Goal: Complete application form

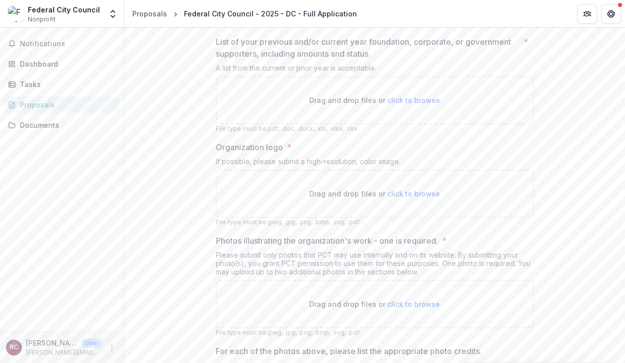
scroll to position [1811, 0]
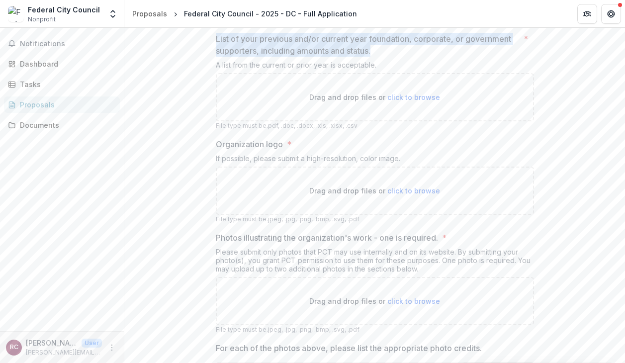
drag, startPoint x: 375, startPoint y: 149, endPoint x: 207, endPoint y: 140, distance: 168.2
copy p "List of your previous and/or current year foundation, corporate, or government …"
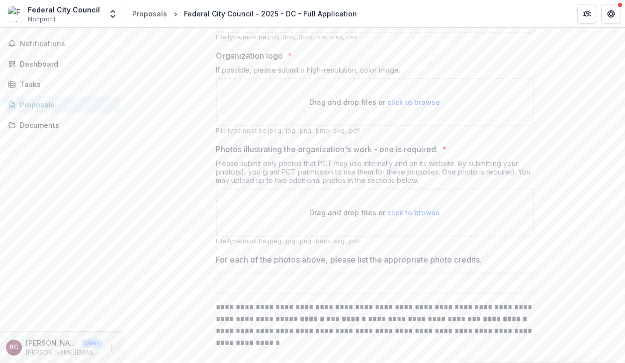
scroll to position [1901, 0]
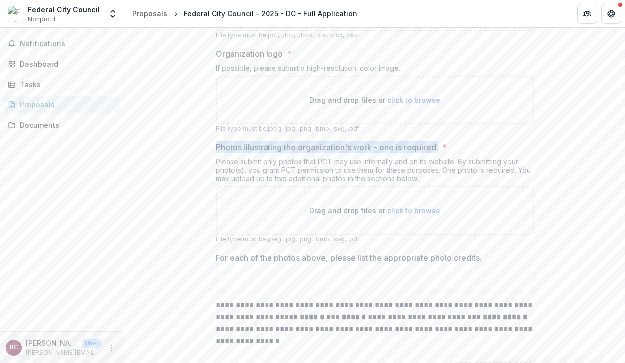
drag, startPoint x: 215, startPoint y: 244, endPoint x: 442, endPoint y: 245, distance: 226.6
click at [442, 153] on label "Photos illustrating the organization's work - one is required. *" at bounding box center [372, 147] width 312 height 12
copy p "Photos illustrating the organization's work - one is required."
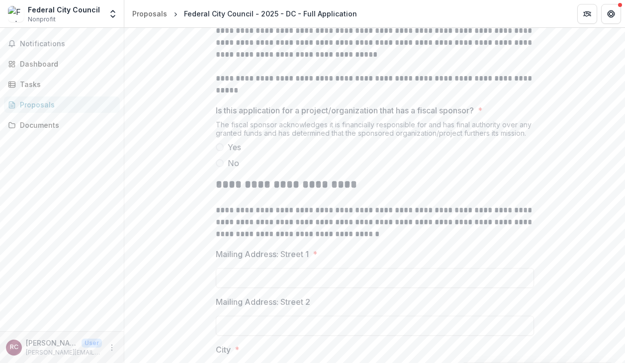
scroll to position [280, 0]
drag, startPoint x: 220, startPoint y: 176, endPoint x: 308, endPoint y: 172, distance: 88.0
click at [308, 95] on p "**********" at bounding box center [375, 83] width 318 height 24
copy p "**********"
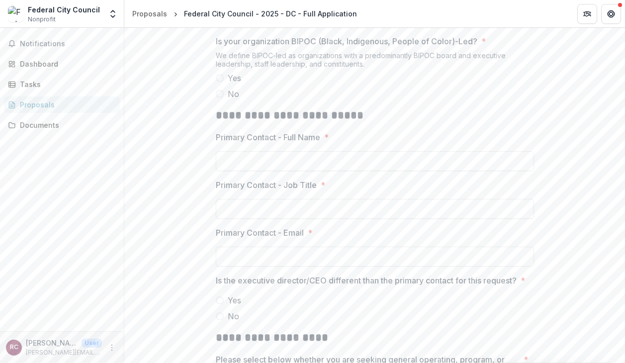
scroll to position [777, 0]
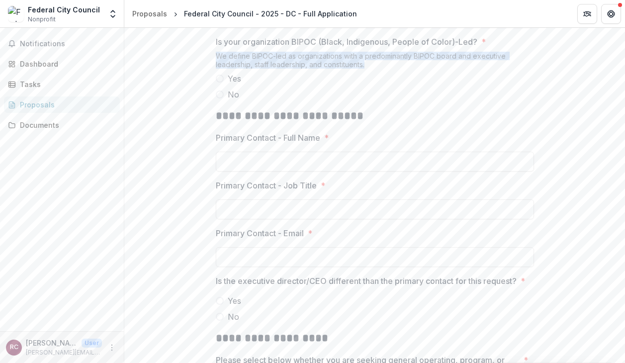
drag, startPoint x: 216, startPoint y: 143, endPoint x: 366, endPoint y: 152, distance: 150.3
click at [366, 73] on div "We define BIPOC-led as organizations with a predominantly BIPOC board and execu…" at bounding box center [375, 62] width 318 height 21
copy div "We define BIPOC-led as organizations with a predominantly BIPOC board and execu…"
